Goal: Navigation & Orientation: Find specific page/section

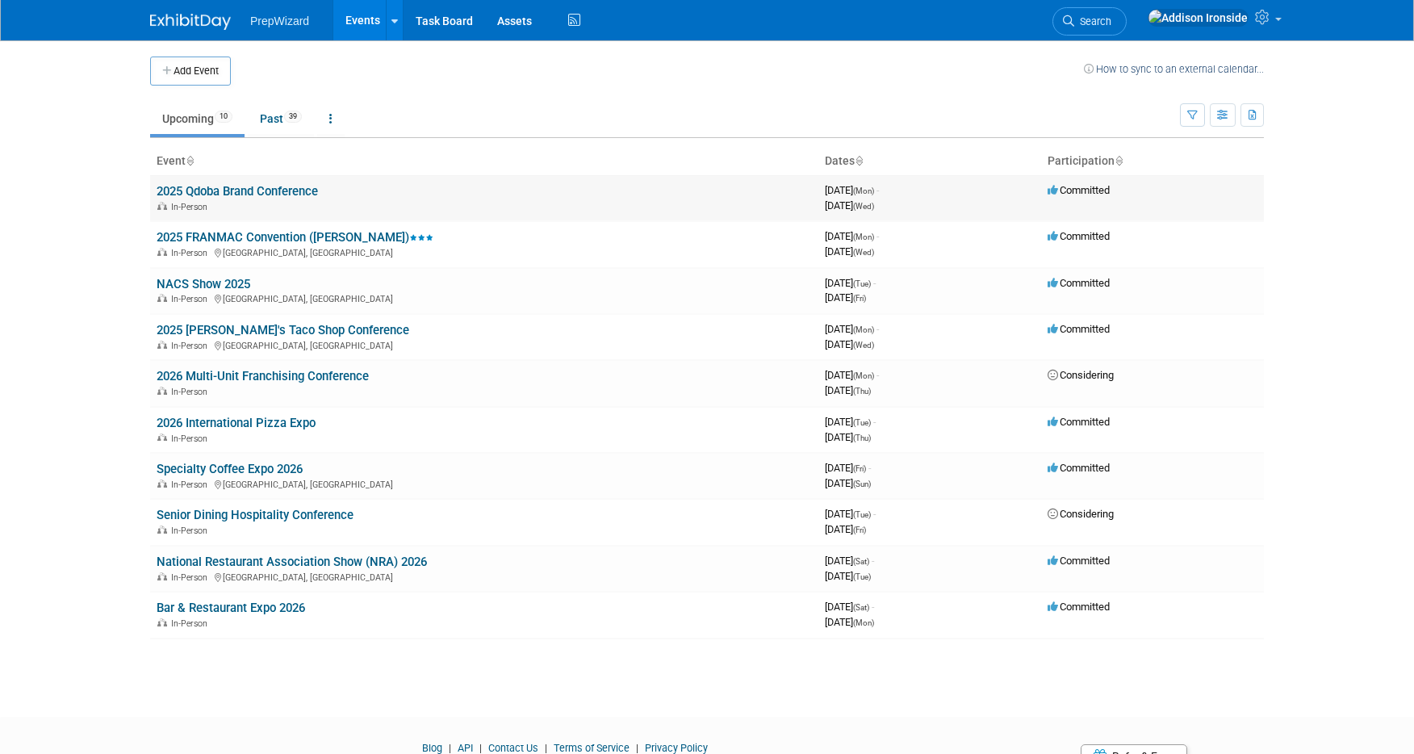
click at [313, 199] on div "In-Person" at bounding box center [484, 205] width 655 height 13
click at [312, 194] on link "2025 Qdoba Brand Conference" at bounding box center [237, 191] width 161 height 15
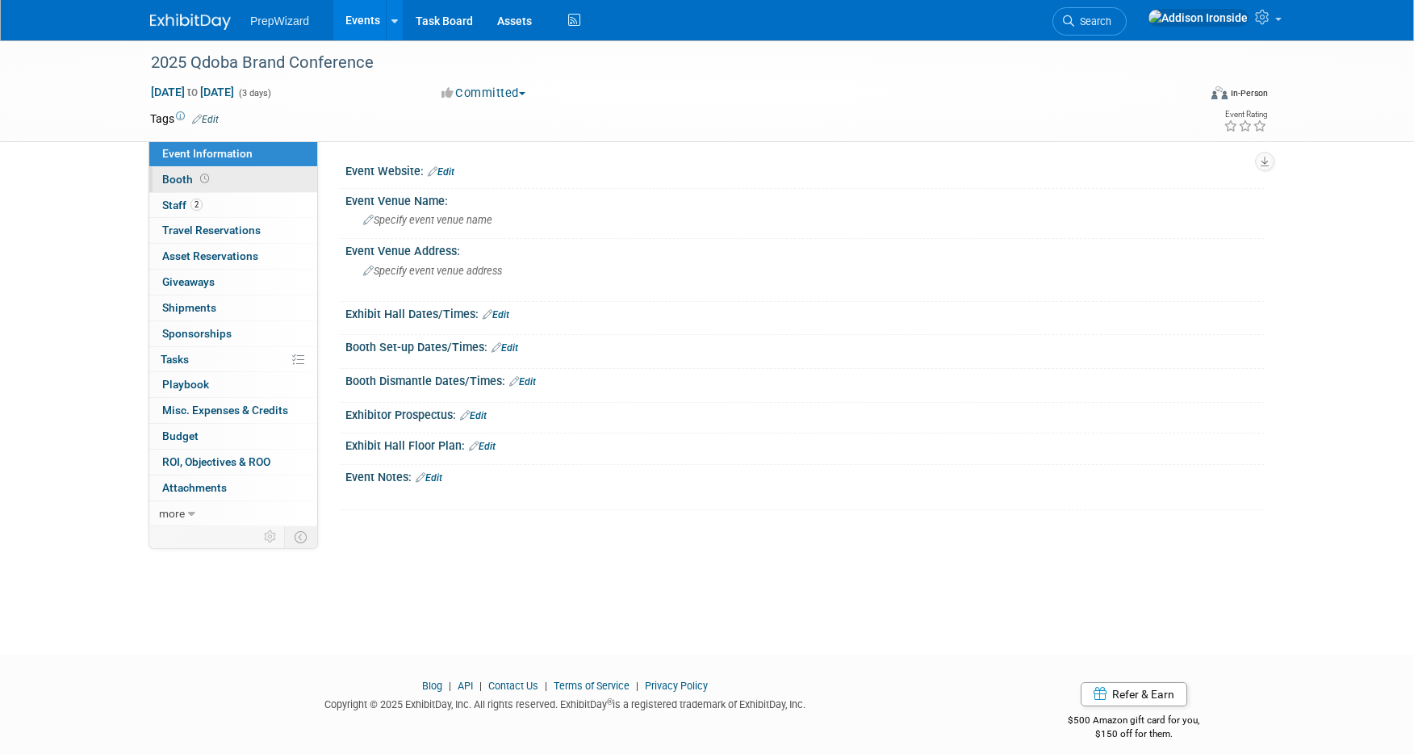
click at [185, 178] on span "Booth" at bounding box center [187, 179] width 50 height 13
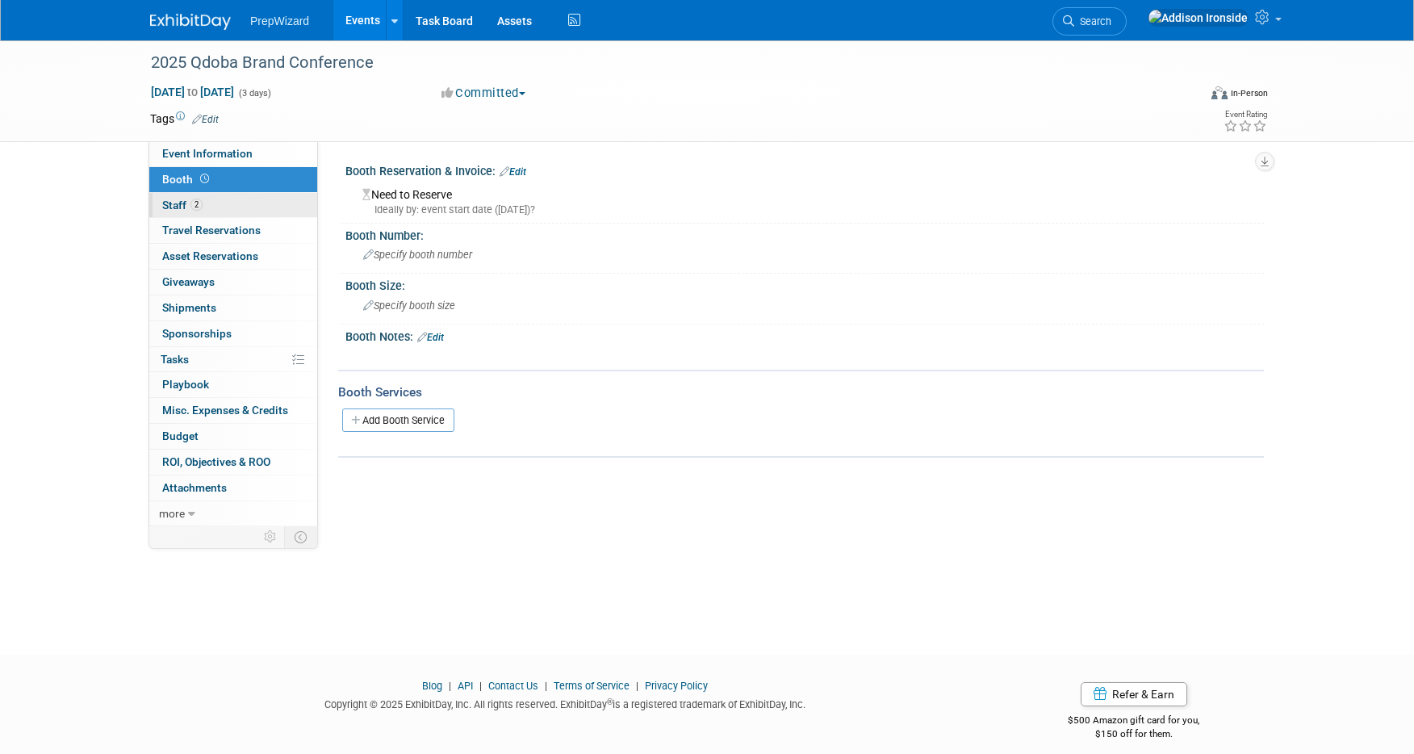
click at [181, 199] on span "Staff 2" at bounding box center [182, 205] width 40 height 13
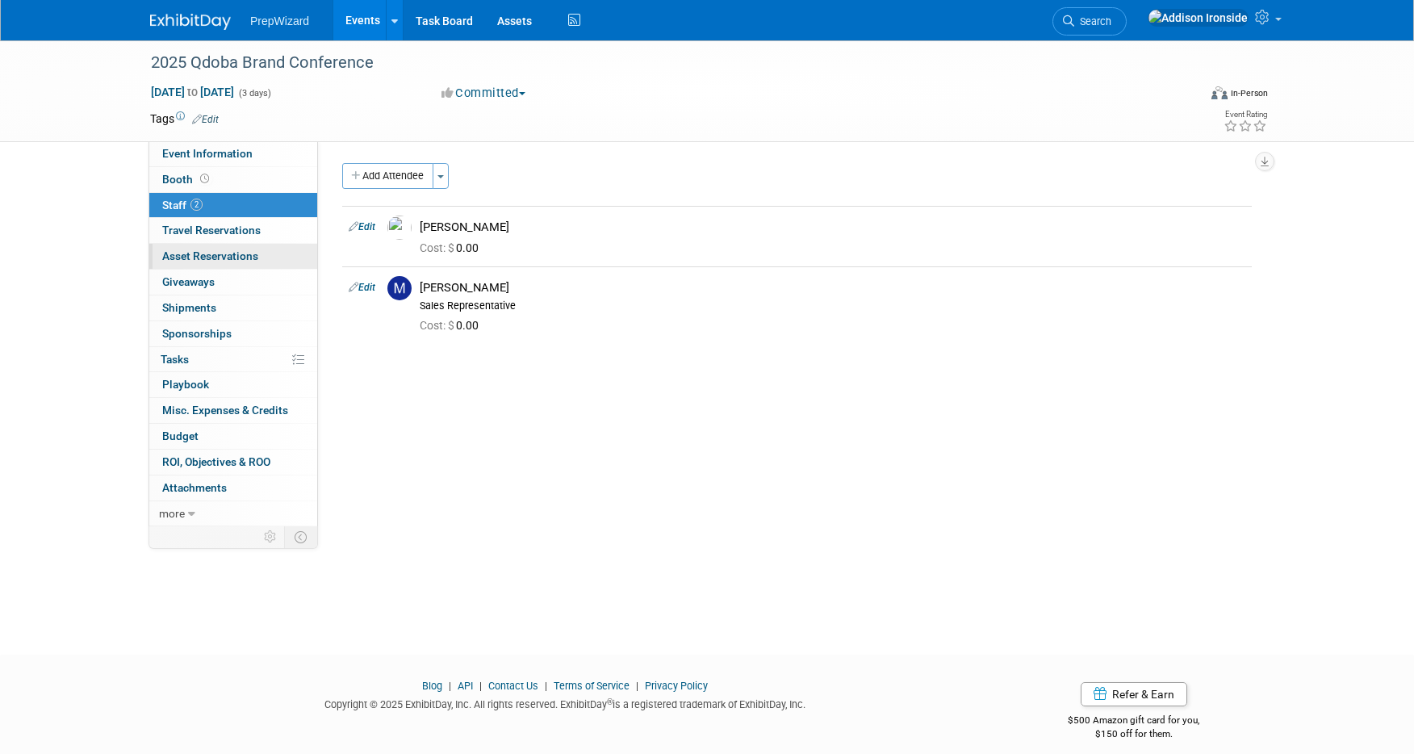
click at [243, 244] on link "0 Asset Reservations 0" at bounding box center [233, 256] width 168 height 25
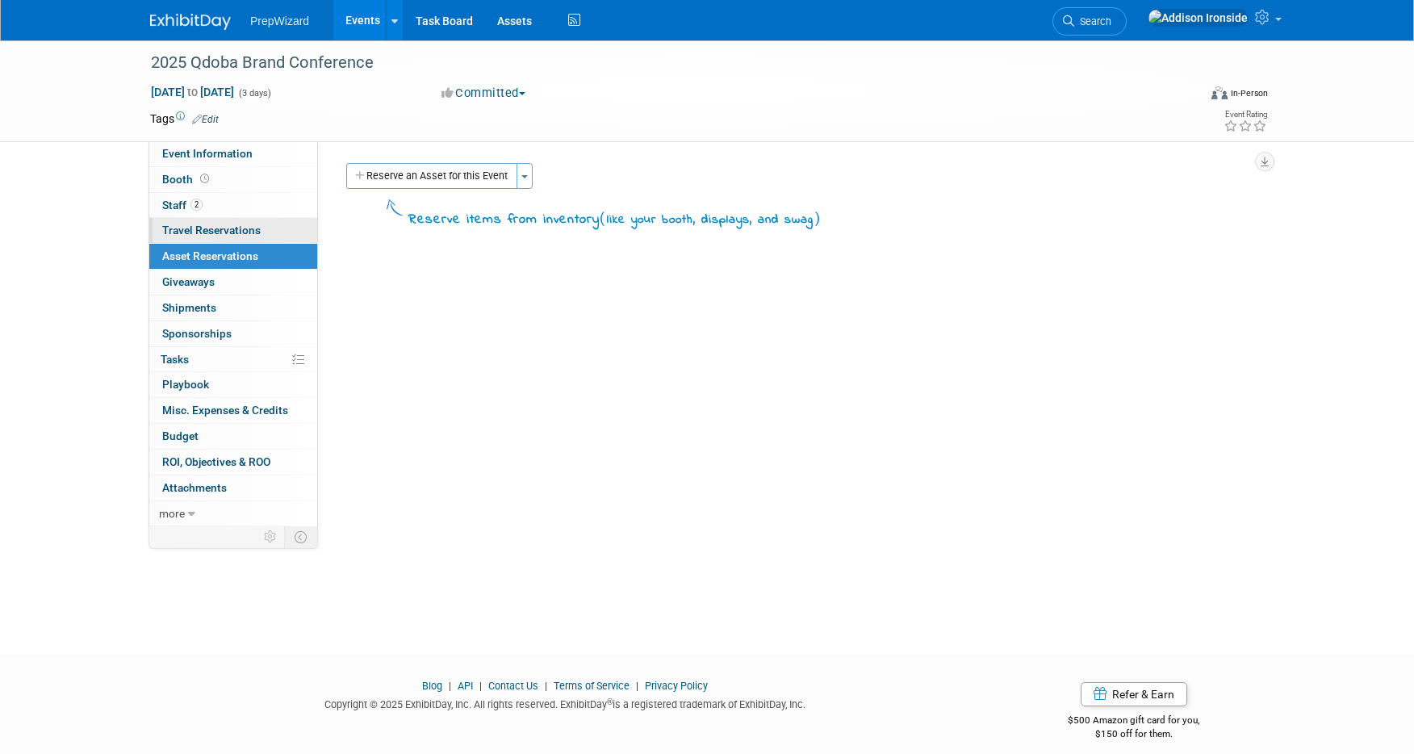
click at [243, 229] on span "Travel Reservations 0" at bounding box center [211, 230] width 98 height 13
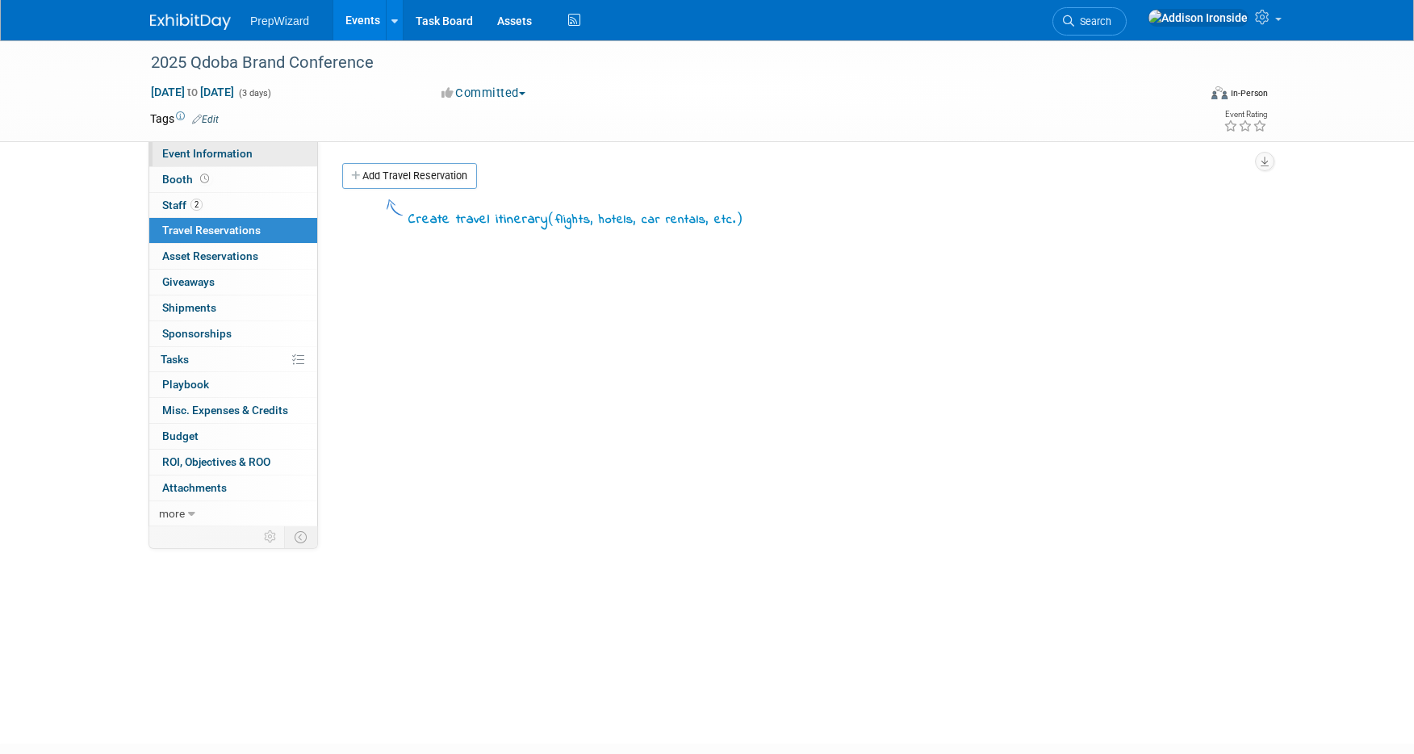
click at [220, 153] on span "Event Information" at bounding box center [207, 153] width 90 height 13
